Goal: Navigation & Orientation: Find specific page/section

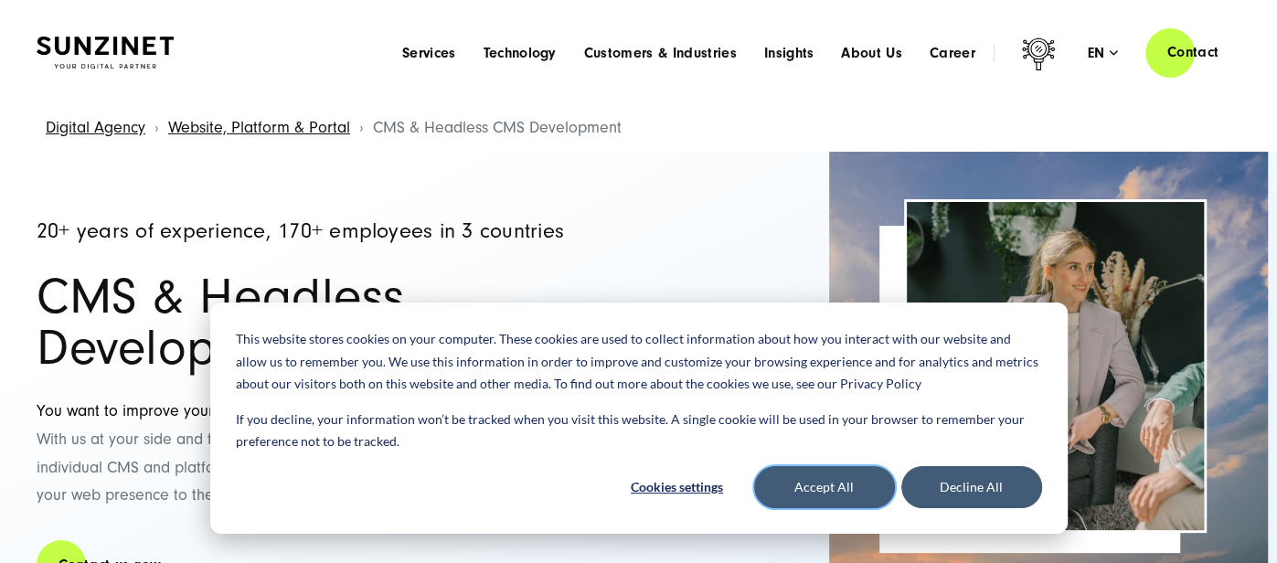
click at [837, 499] on button "Accept All" at bounding box center [824, 487] width 141 height 42
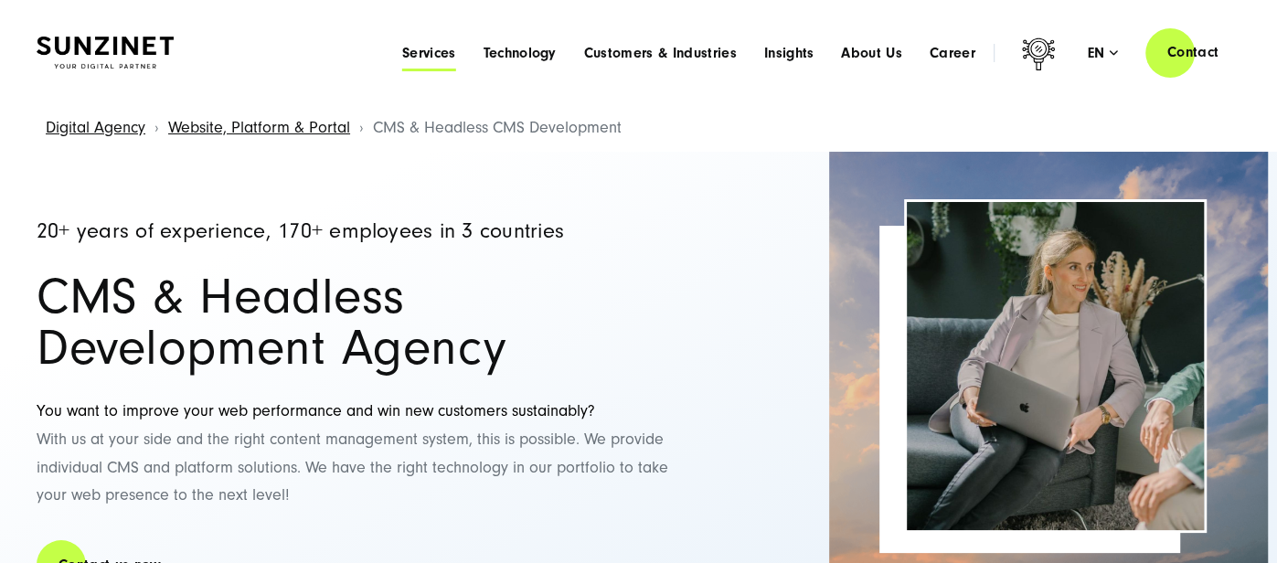
click at [426, 48] on span "Services" at bounding box center [429, 53] width 54 height 18
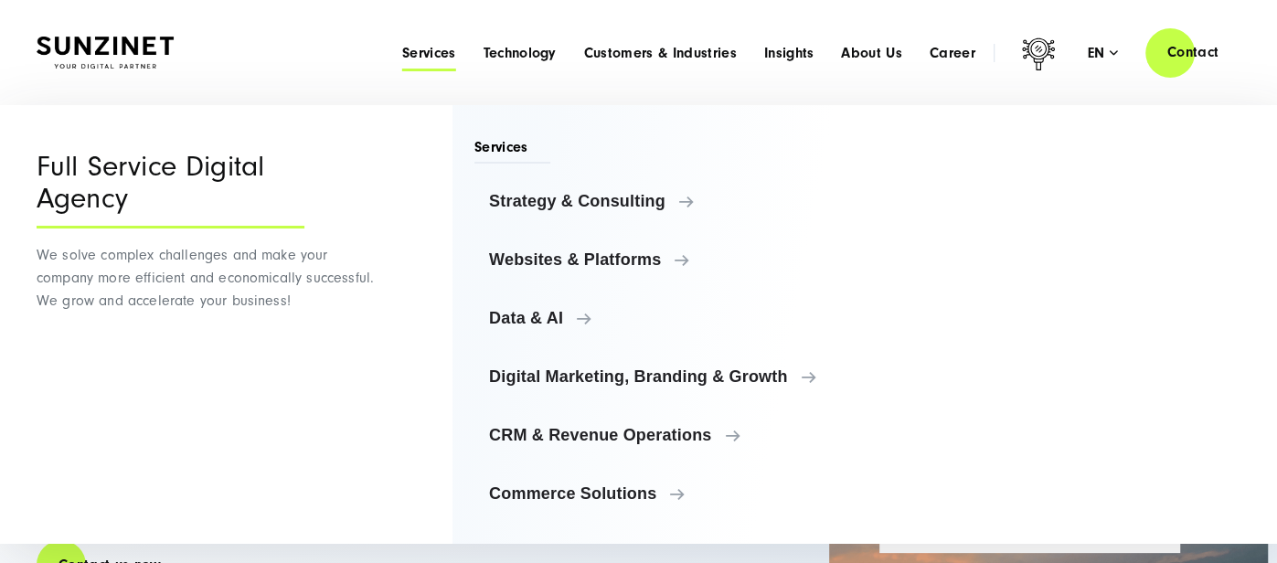
click at [510, 42] on div "Menu Services Menu Full Service Digital Agency We solve complex challenges and …" at bounding box center [815, 53] width 852 height 52
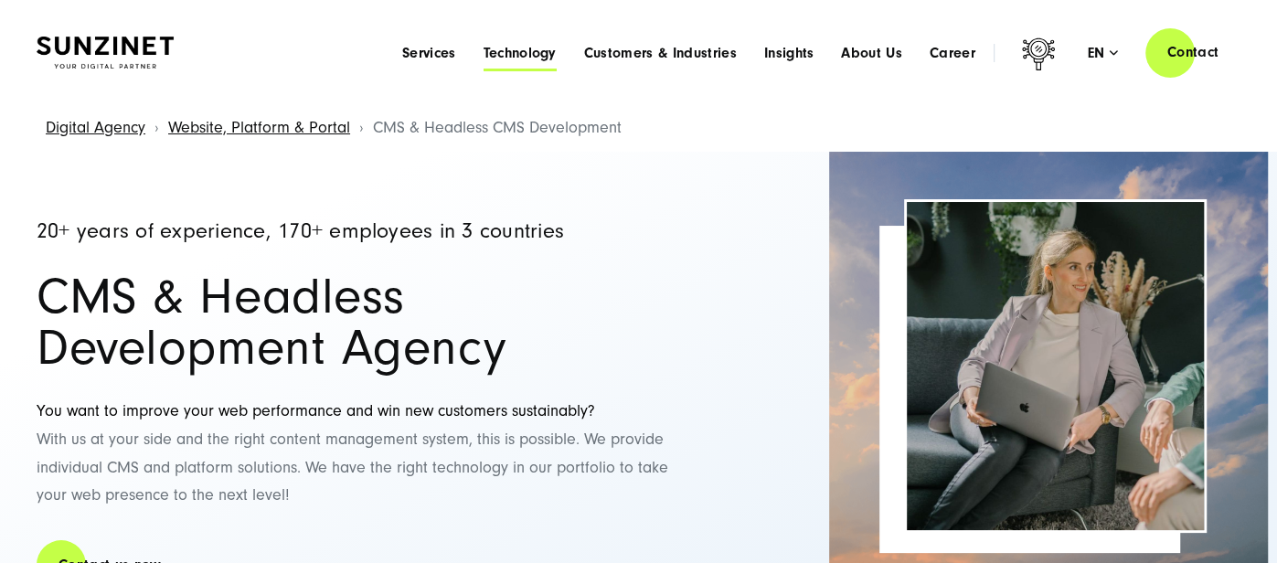
click at [506, 52] on span "Technology" at bounding box center [519, 53] width 73 height 18
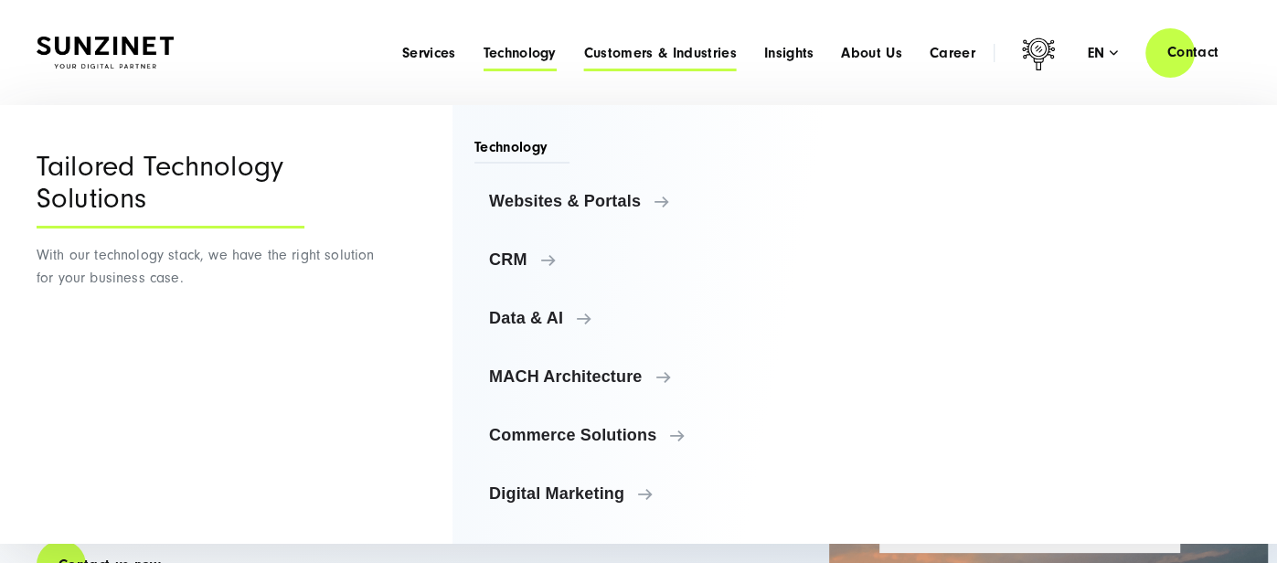
click at [616, 51] on span "Customers & Industries" at bounding box center [660, 53] width 153 height 18
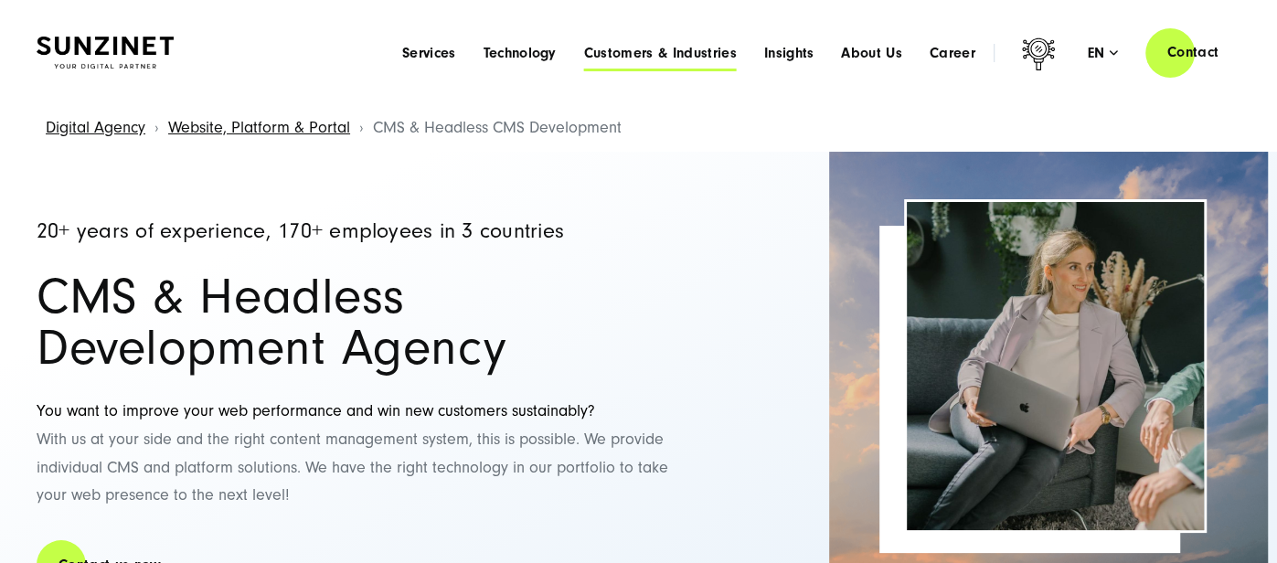
click at [620, 59] on span "Customers & Industries" at bounding box center [660, 53] width 153 height 18
click at [532, 48] on span "Technology" at bounding box center [519, 53] width 73 height 18
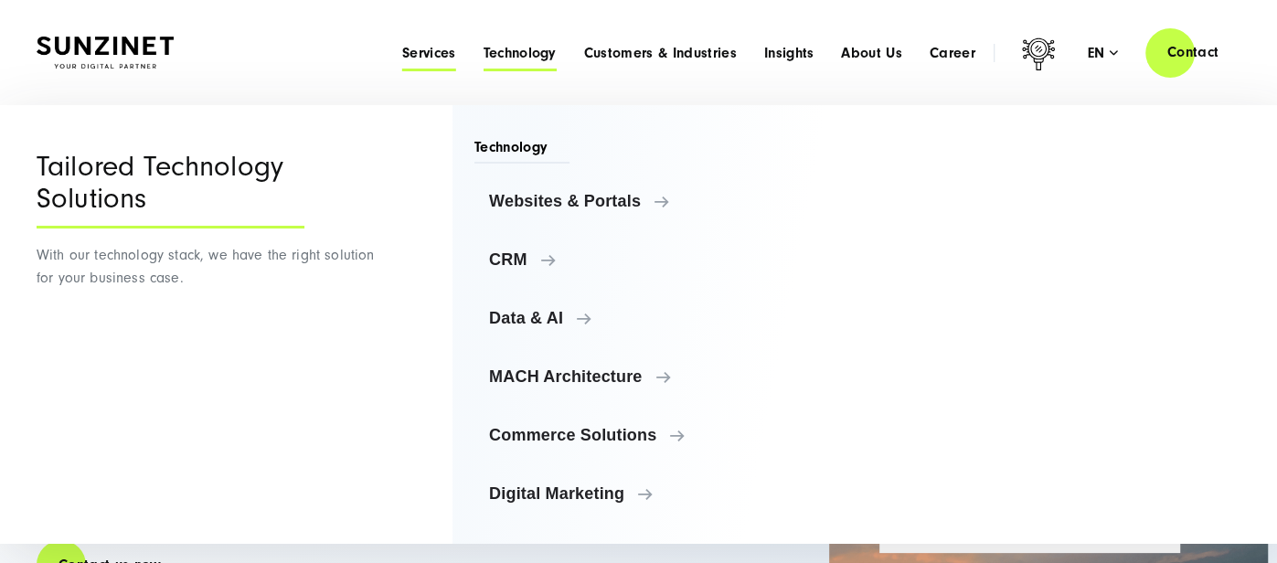
click at [411, 45] on span "Services" at bounding box center [429, 53] width 54 height 18
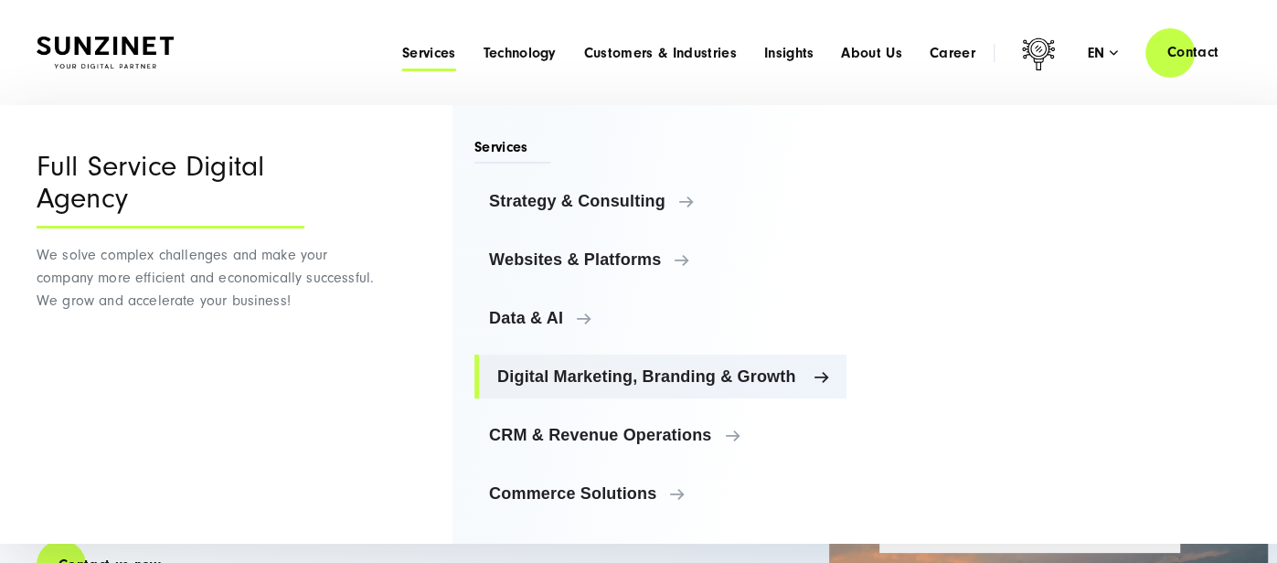
click at [806, 372] on span "Digital Marketing, Branding & Growth" at bounding box center [664, 377] width 335 height 18
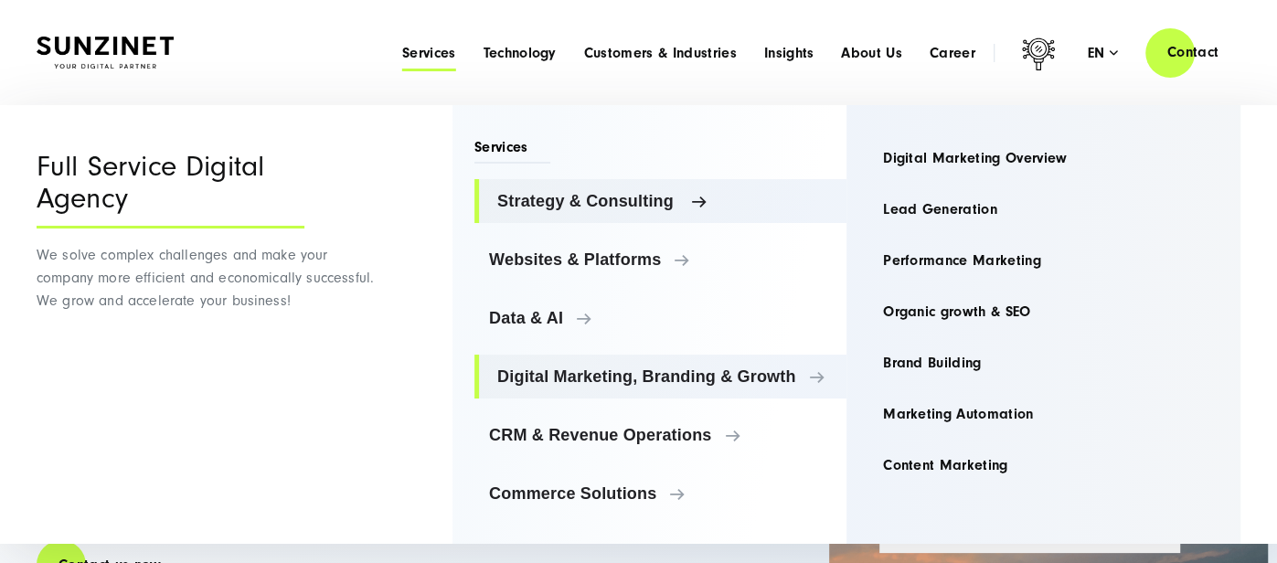
click at [680, 203] on span "Strategy & Consulting" at bounding box center [664, 201] width 335 height 18
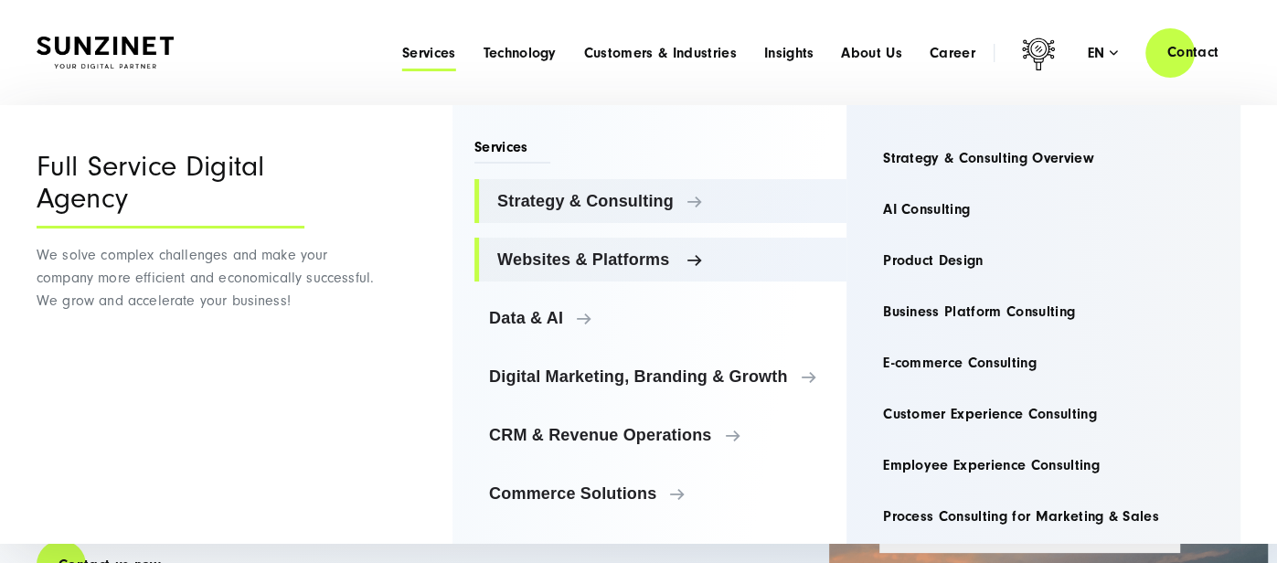
click at [673, 252] on span "Websites & Platforms" at bounding box center [664, 260] width 335 height 18
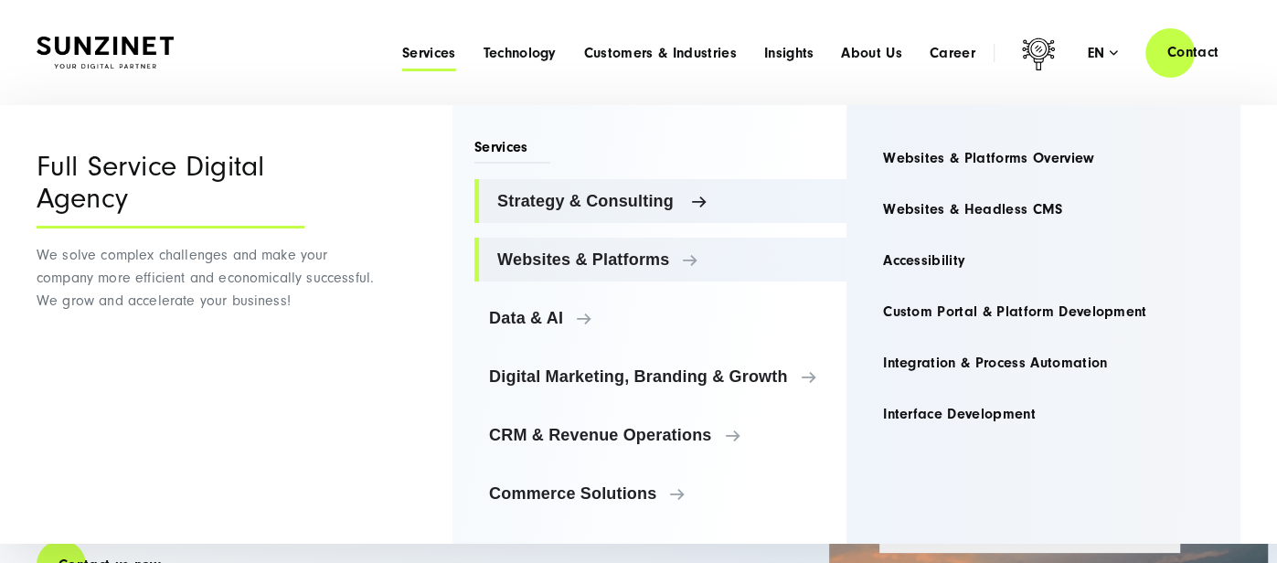
click at [691, 195] on span "Strategy & Consulting" at bounding box center [664, 201] width 335 height 18
